Goal: Transaction & Acquisition: Purchase product/service

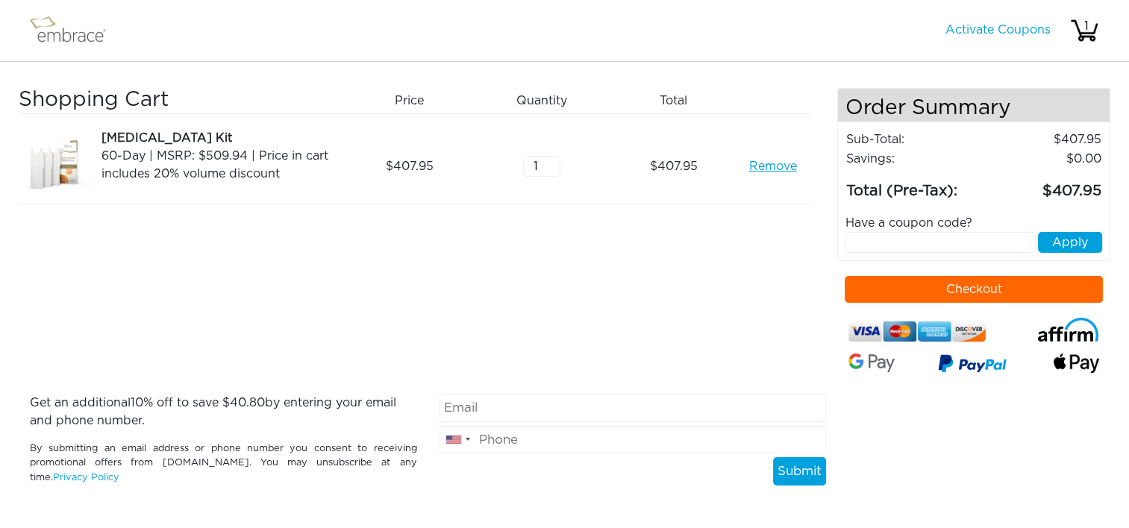
click at [848, 290] on button "Checkout" at bounding box center [974, 289] width 258 height 27
click at [868, 240] on input "text" at bounding box center [941, 242] width 190 height 21
type input "EXTRACREDIT"
click at [1076, 240] on button "Apply" at bounding box center [1070, 242] width 64 height 21
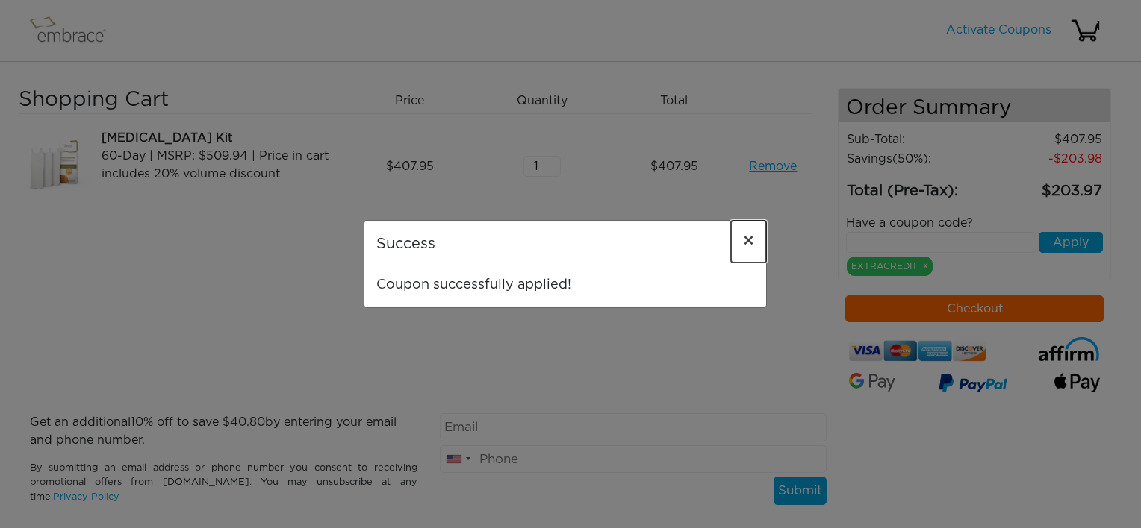
click at [748, 241] on span "×" at bounding box center [748, 242] width 11 height 18
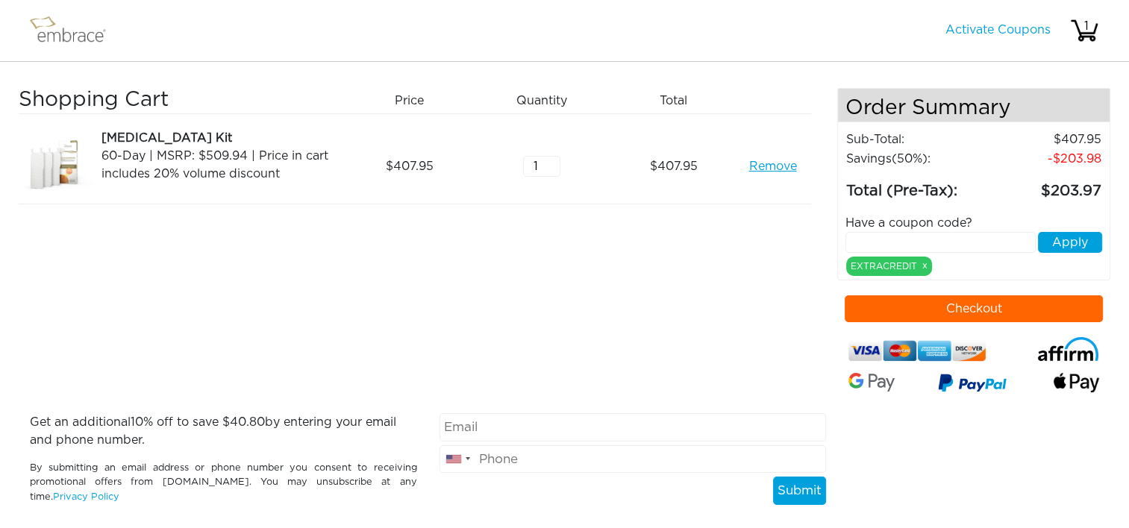
click at [784, 169] on link "Remove" at bounding box center [773, 167] width 48 height 18
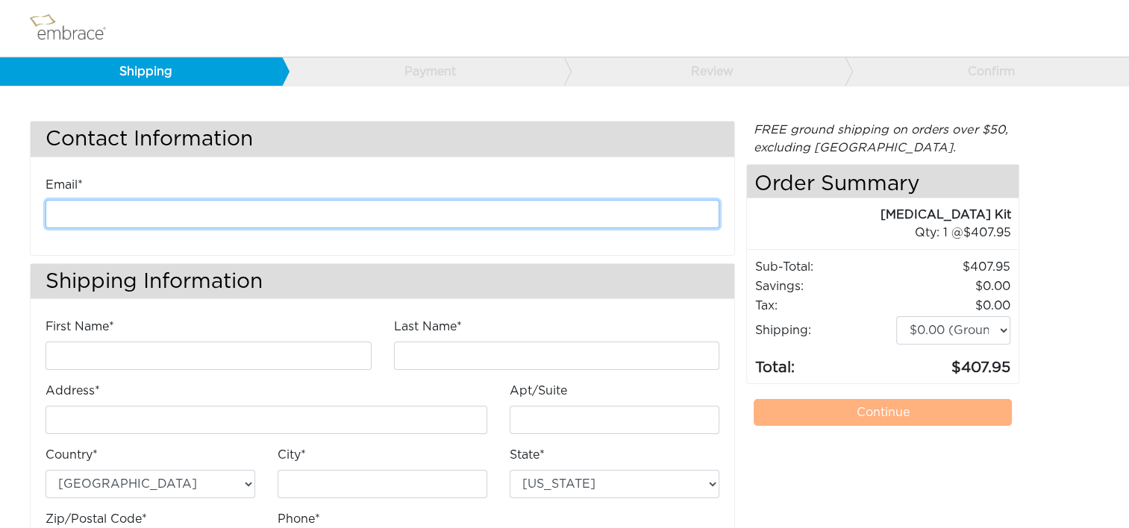
click at [306, 215] on input "email" at bounding box center [383, 214] width 674 height 28
type input "[EMAIL_ADDRESS][DOMAIN_NAME]"
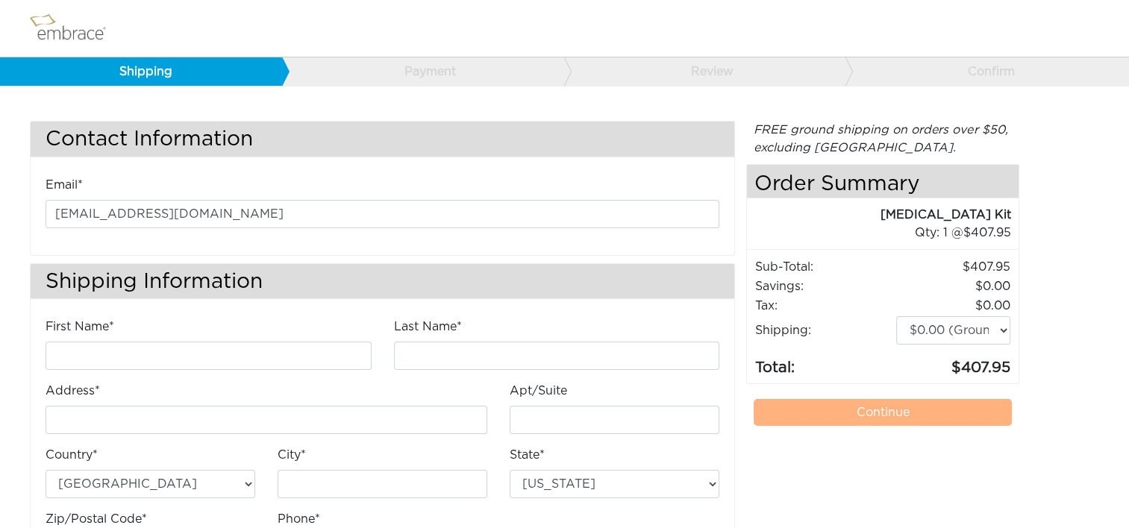
type input "[PERSON_NAME]"
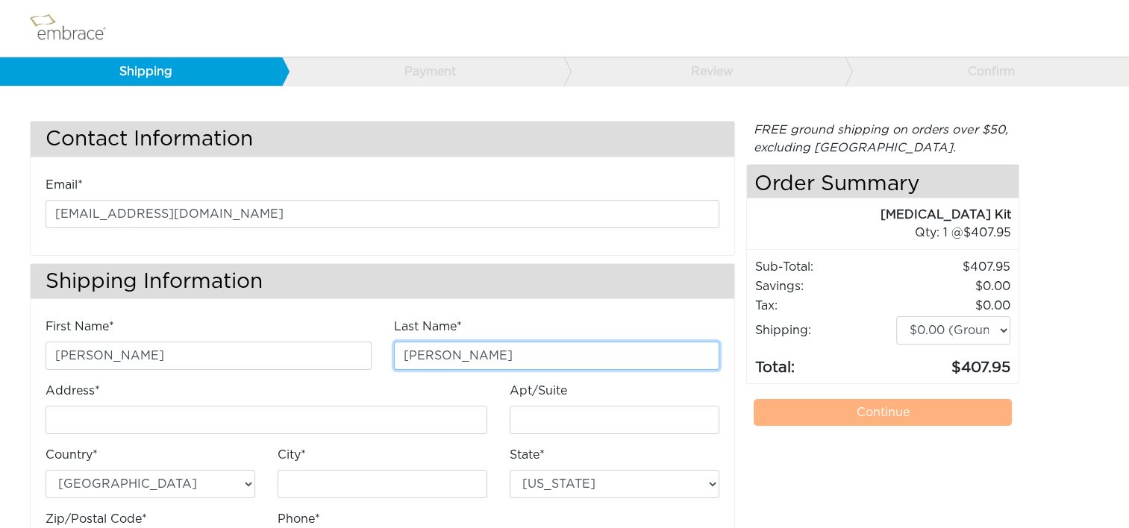
type input "[STREET_ADDRESS]"
type input "E"
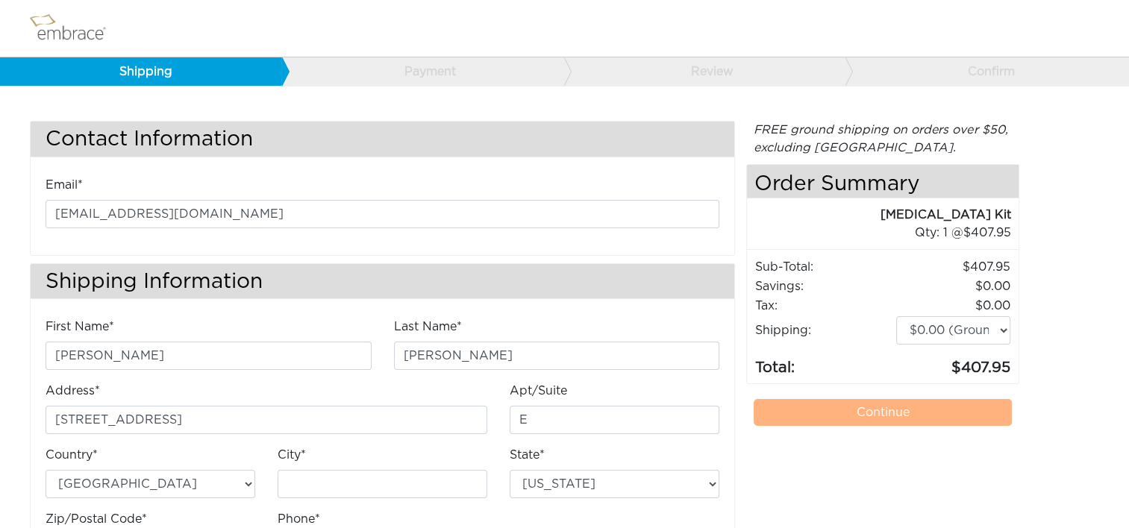
type input "Chantilly"
select select "VA"
type input "20151"
type input "7034490520"
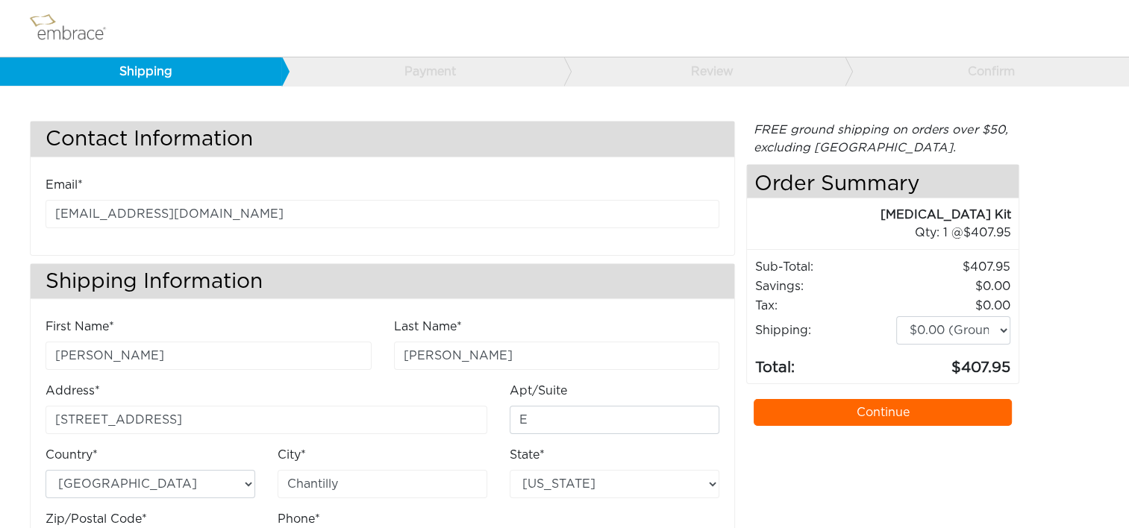
click at [772, 412] on link "Continue" at bounding box center [883, 412] width 258 height 27
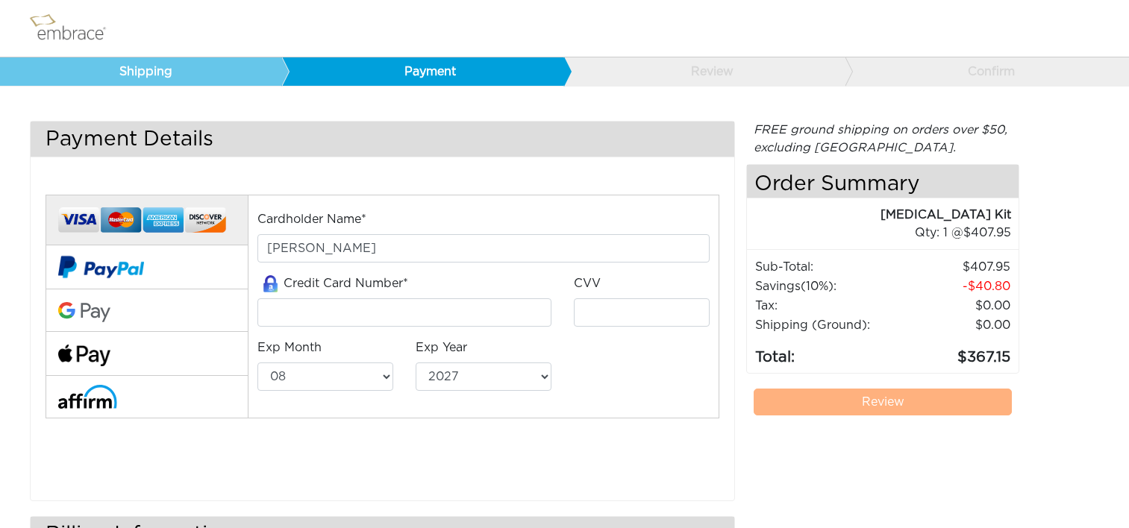
select select "8"
select select "2027"
